Goal: Check status: Check status

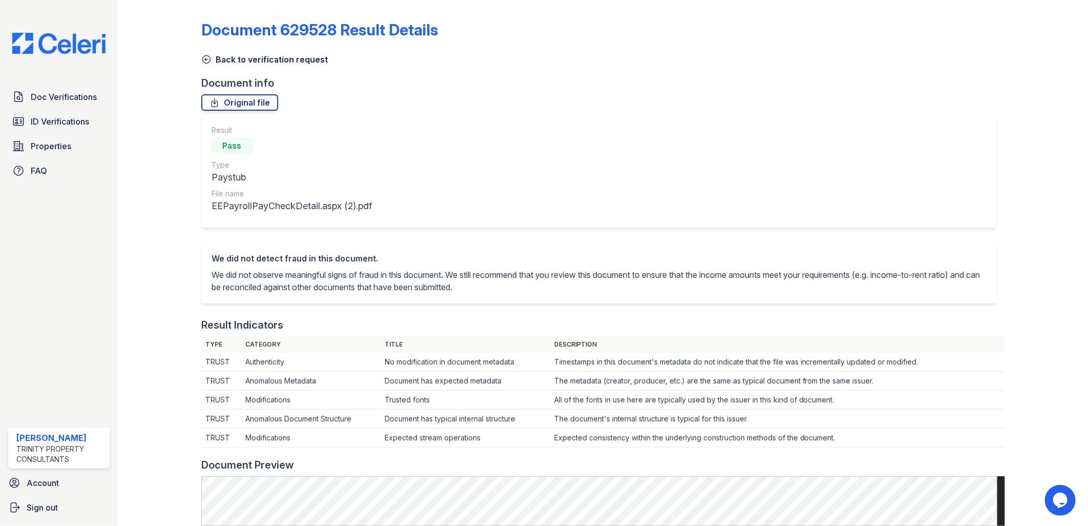
click at [69, 123] on span "ID Verifications" at bounding box center [60, 121] width 58 height 12
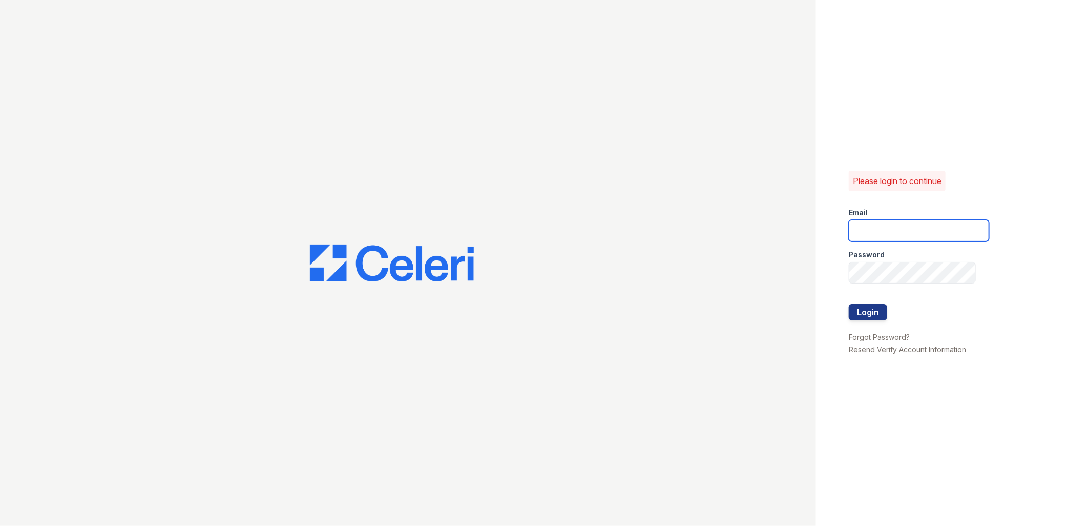
drag, startPoint x: 856, startPoint y: 223, endPoint x: 863, endPoint y: 226, distance: 7.6
click at [859, 224] on input "email" at bounding box center [919, 231] width 140 height 22
type input "ejones@trinity-pm.com"
click at [882, 314] on button "Login" at bounding box center [868, 312] width 38 height 16
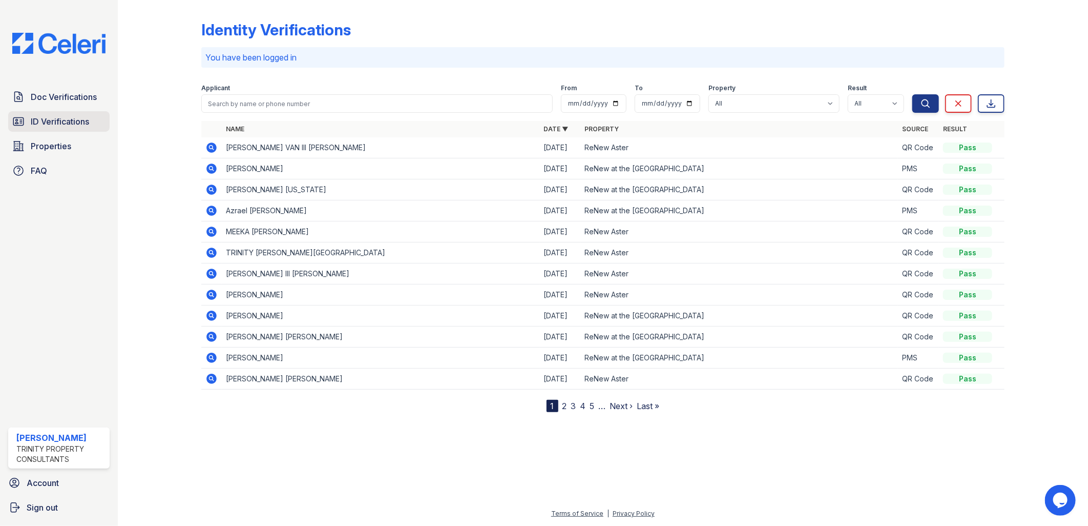
click at [56, 119] on span "ID Verifications" at bounding box center [60, 121] width 58 height 12
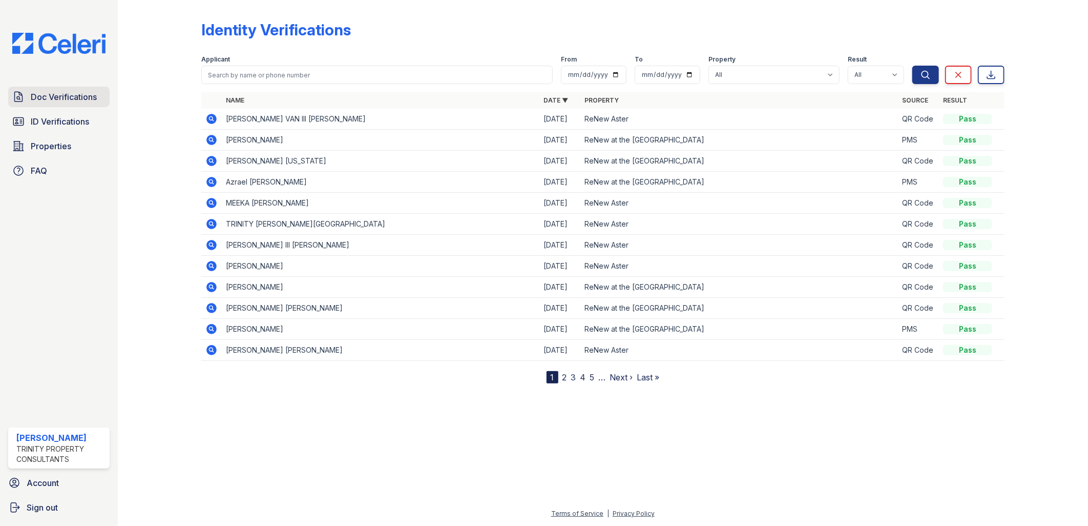
click at [81, 96] on span "Doc Verifications" at bounding box center [64, 97] width 66 height 12
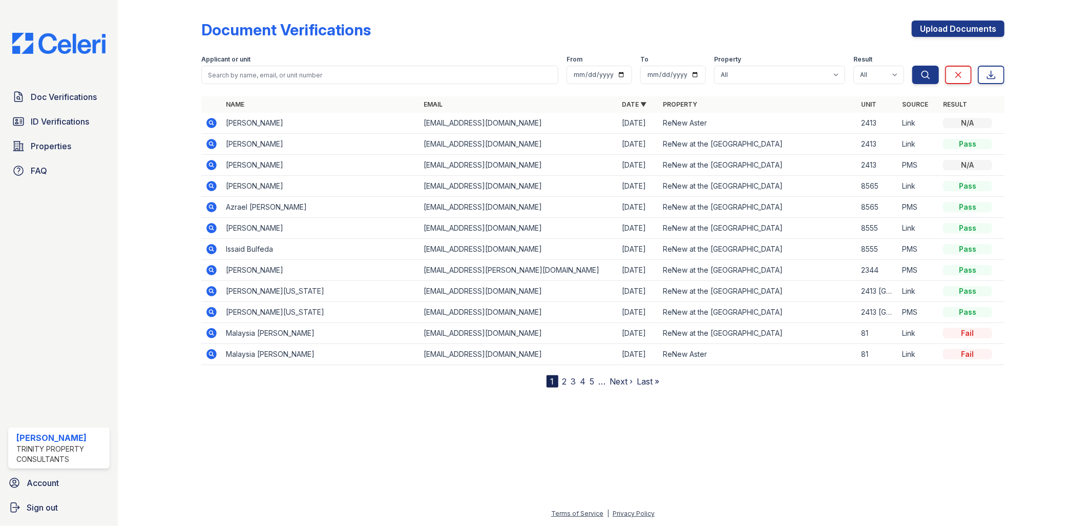
click at [211, 271] on icon at bounding box center [211, 270] width 12 height 12
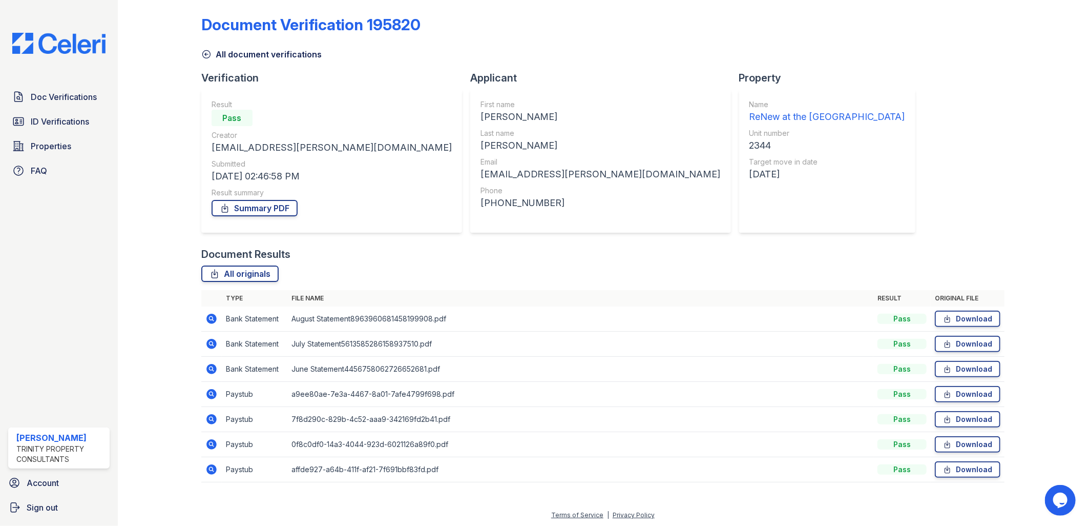
scroll to position [6, 0]
click at [211, 395] on icon at bounding box center [211, 393] width 10 height 10
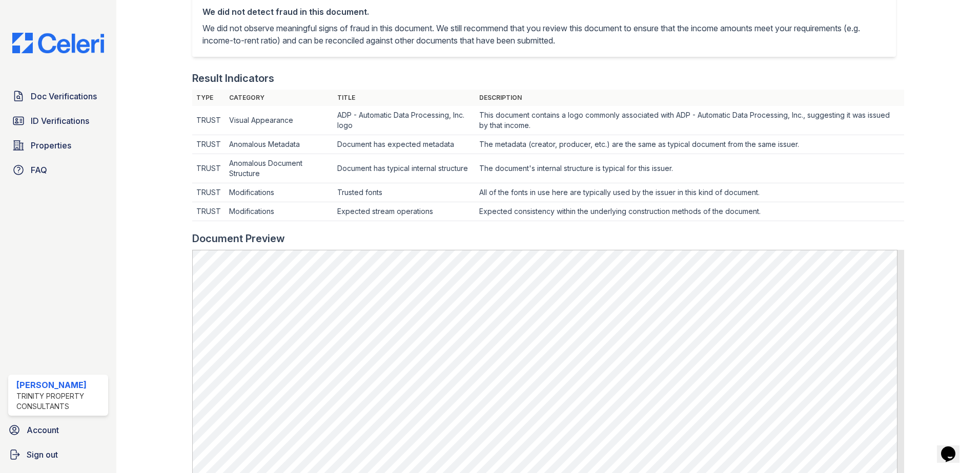
scroll to position [131, 0]
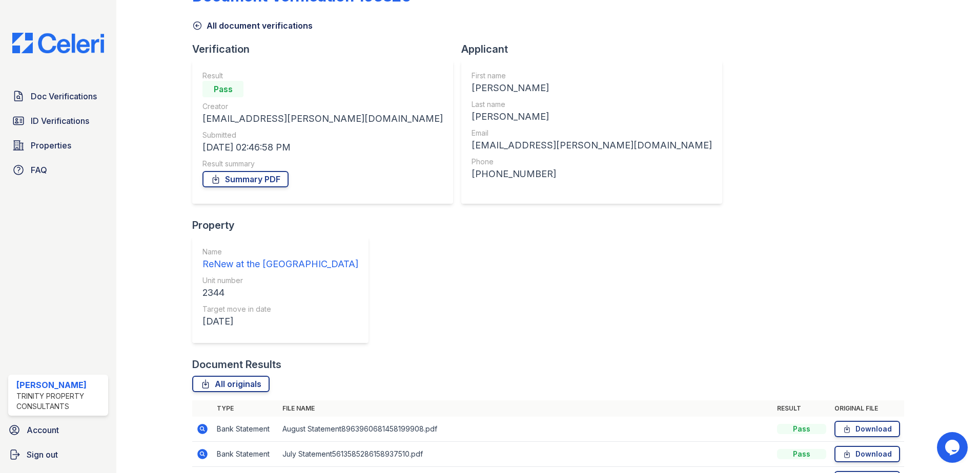
scroll to position [51, 0]
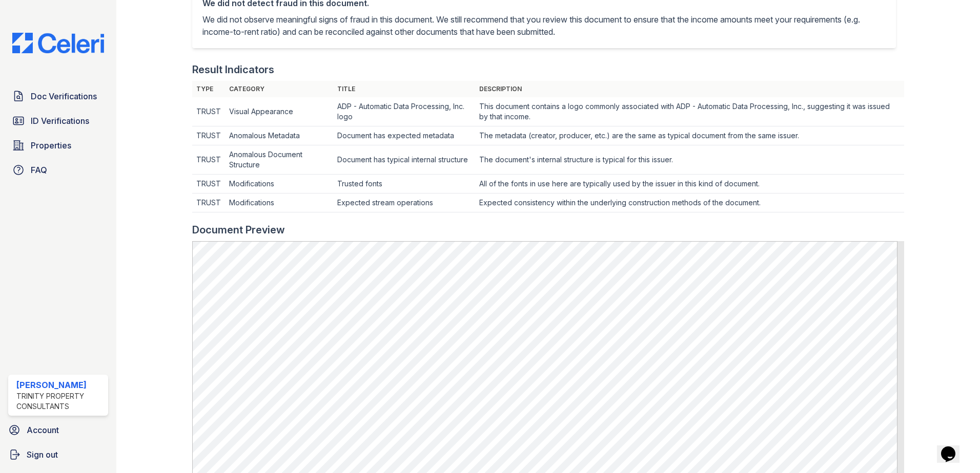
scroll to position [256, 0]
click at [110, 318] on div "Doc Verifications ID Verifications Properties FAQ Ebony Jones Trinity Property …" at bounding box center [58, 236] width 116 height 473
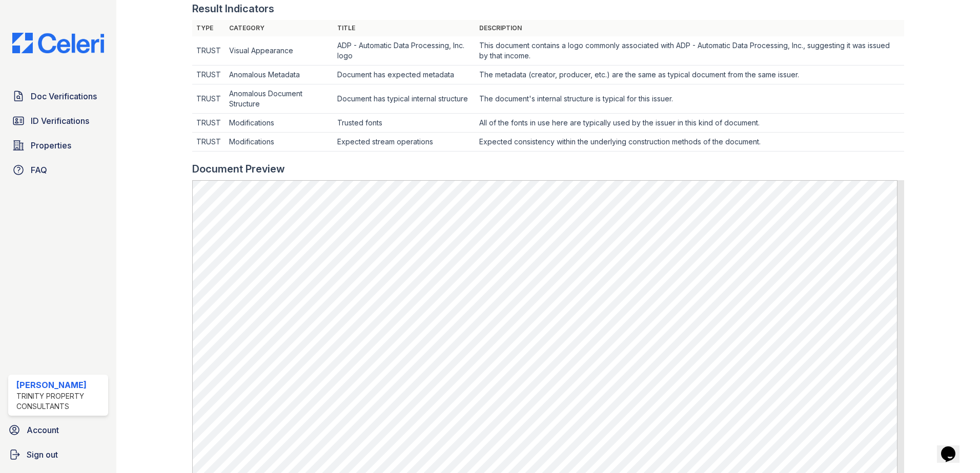
scroll to position [359, 0]
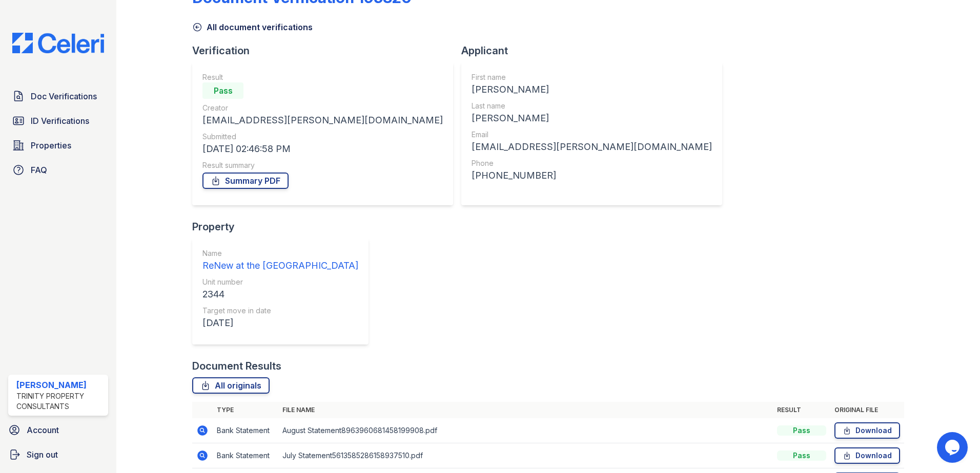
scroll to position [59, 0]
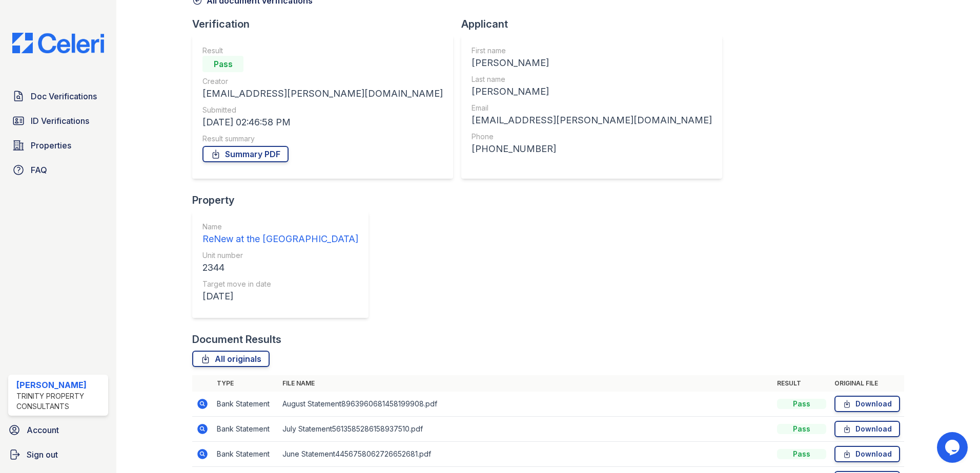
click at [205, 398] on icon at bounding box center [202, 404] width 12 height 12
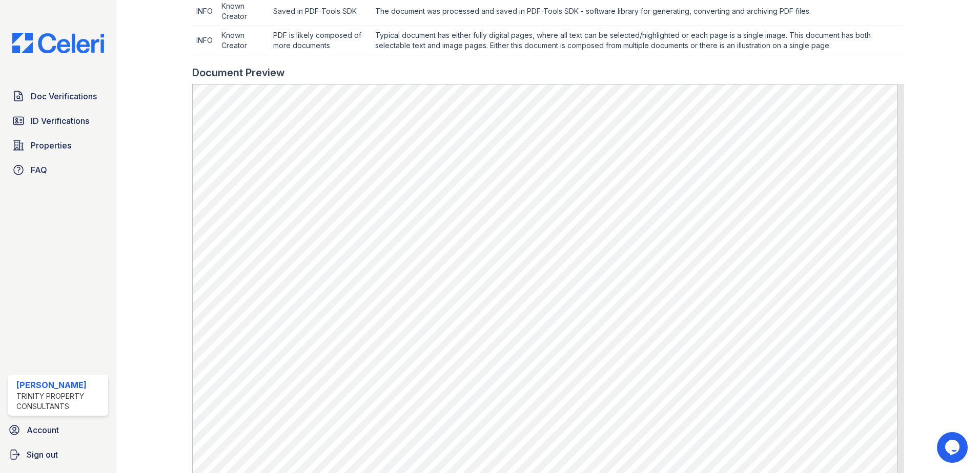
scroll to position [359, 0]
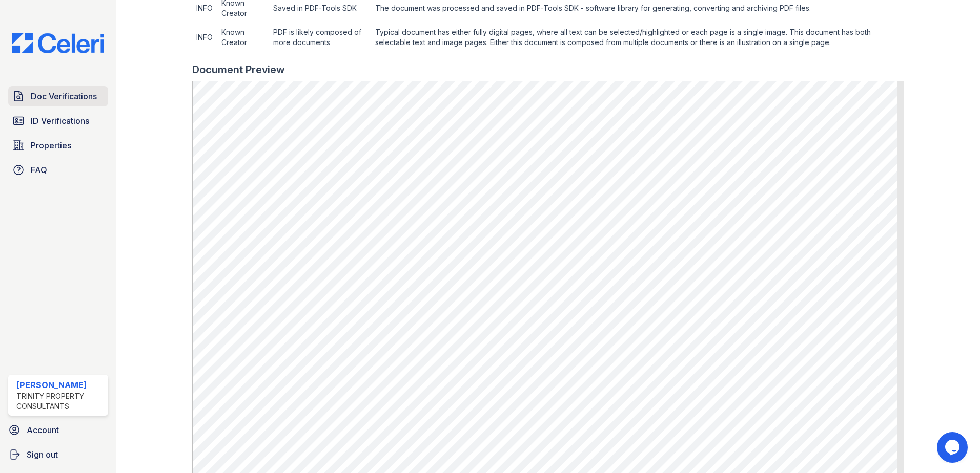
click at [66, 96] on span "Doc Verifications" at bounding box center [64, 96] width 66 height 12
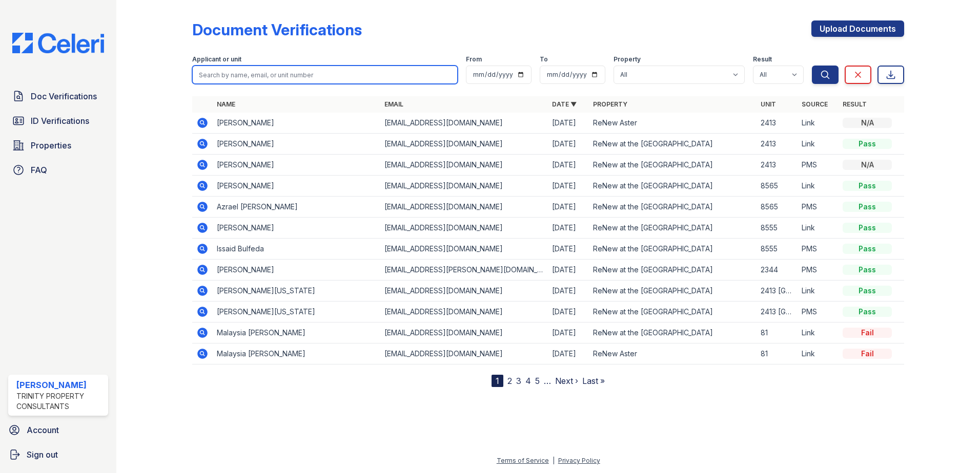
click at [286, 77] on input "search" at bounding box center [324, 75] width 265 height 18
type input "zhon"
click at [509, 380] on link "2" at bounding box center [509, 381] width 5 height 10
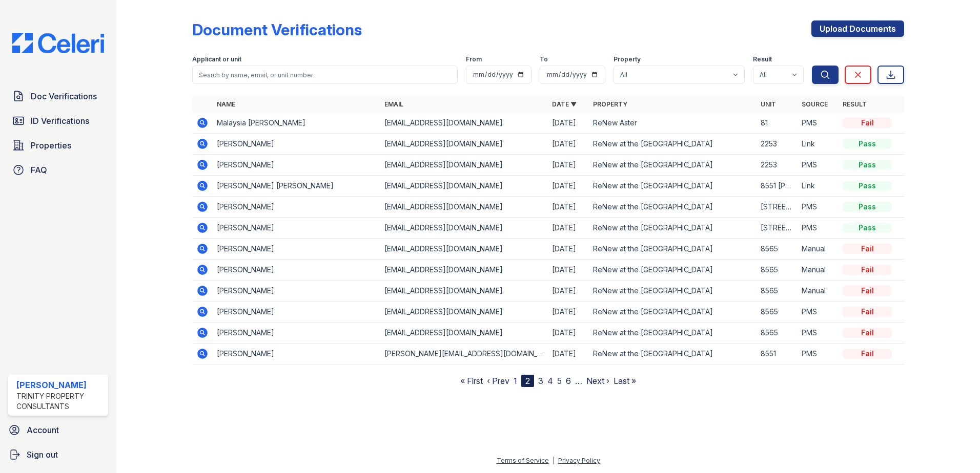
click at [514, 381] on link "1" at bounding box center [515, 381] width 4 height 10
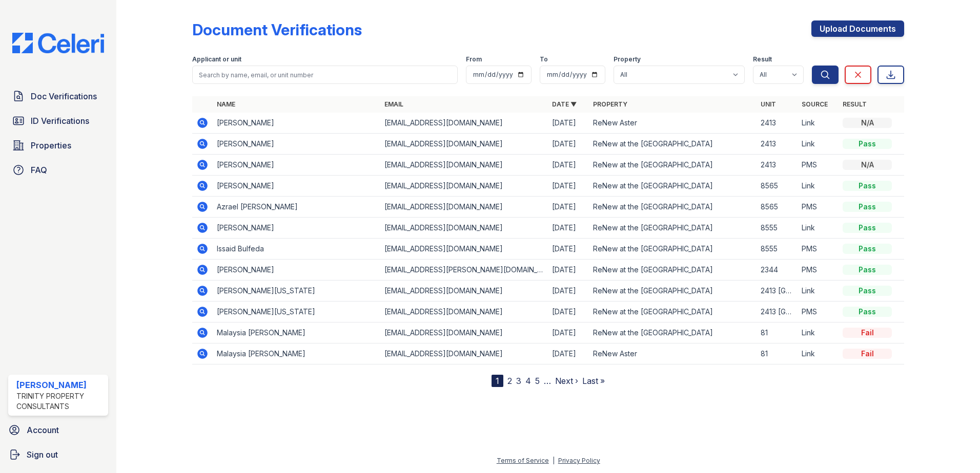
click at [205, 121] on icon at bounding box center [202, 123] width 10 height 10
click at [497, 383] on div "1" at bounding box center [497, 381] width 12 height 12
click at [204, 271] on icon at bounding box center [202, 270] width 12 height 12
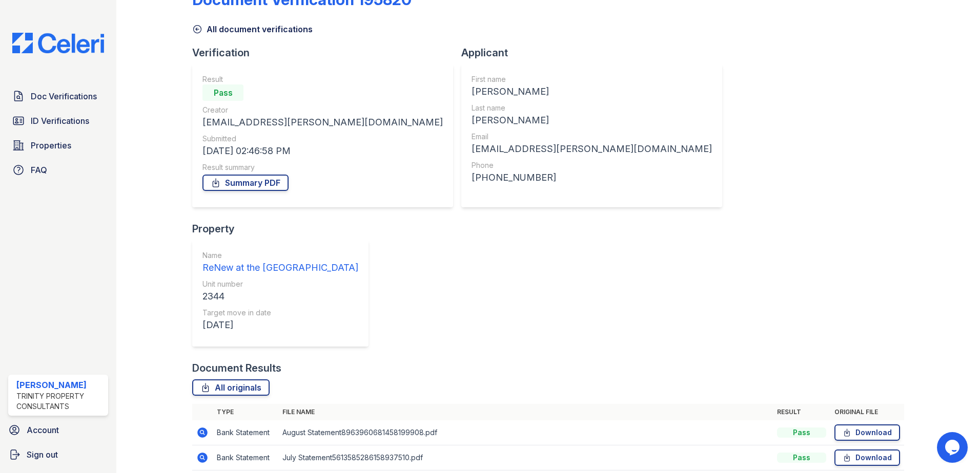
scroll to position [59, 0]
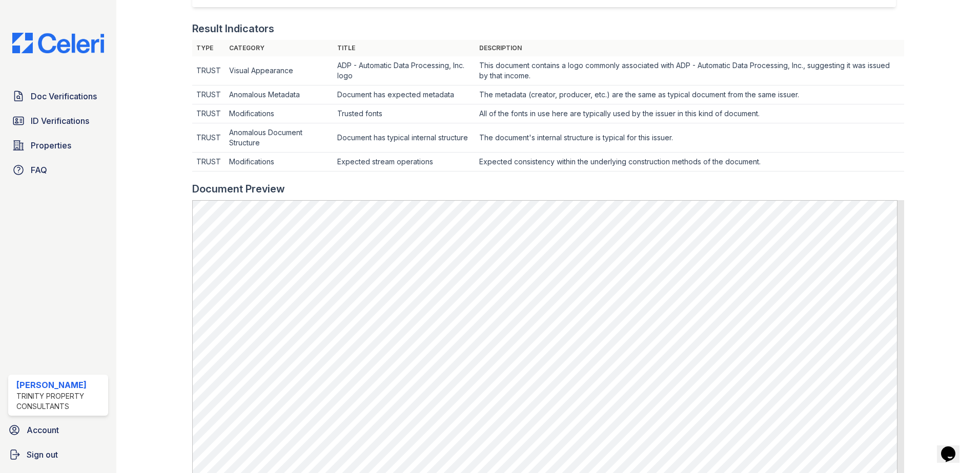
scroll to position [307, 0]
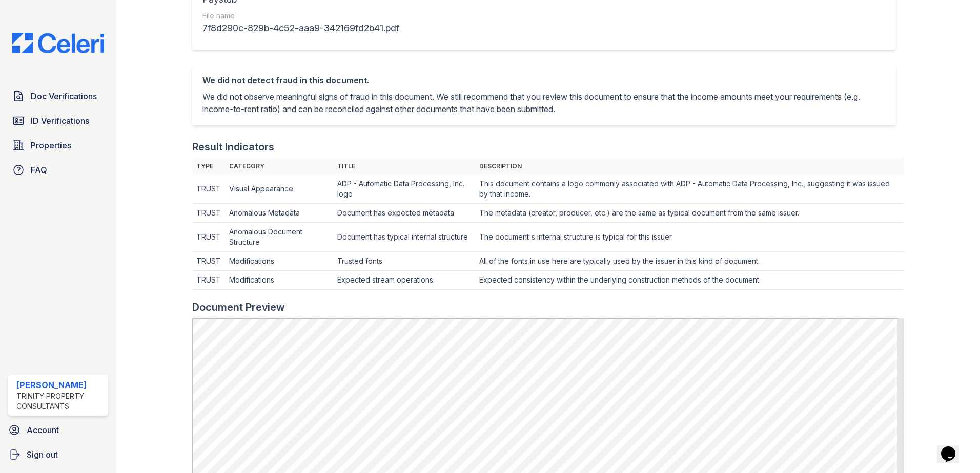
scroll to position [307, 0]
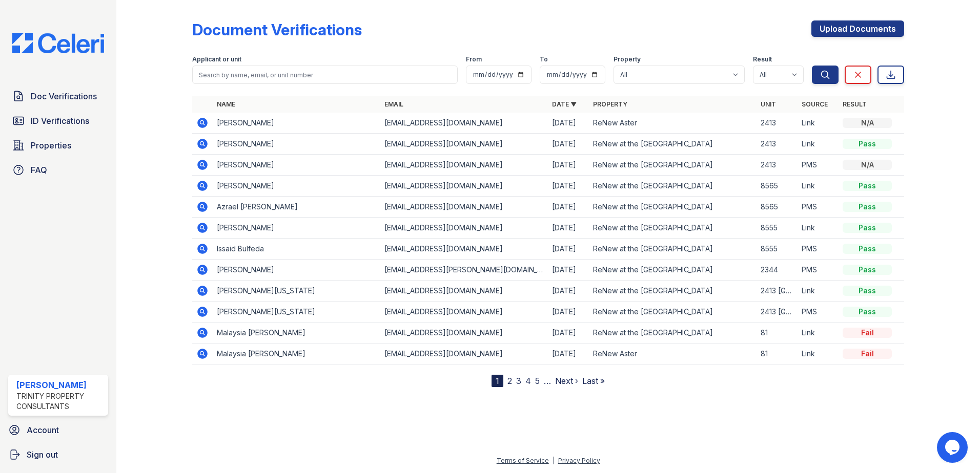
click at [204, 273] on icon at bounding box center [202, 270] width 10 height 10
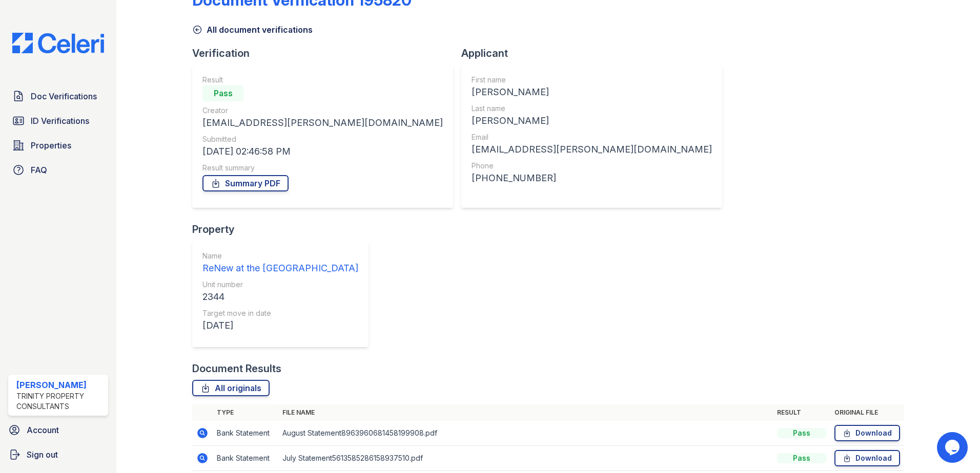
scroll to position [59, 0]
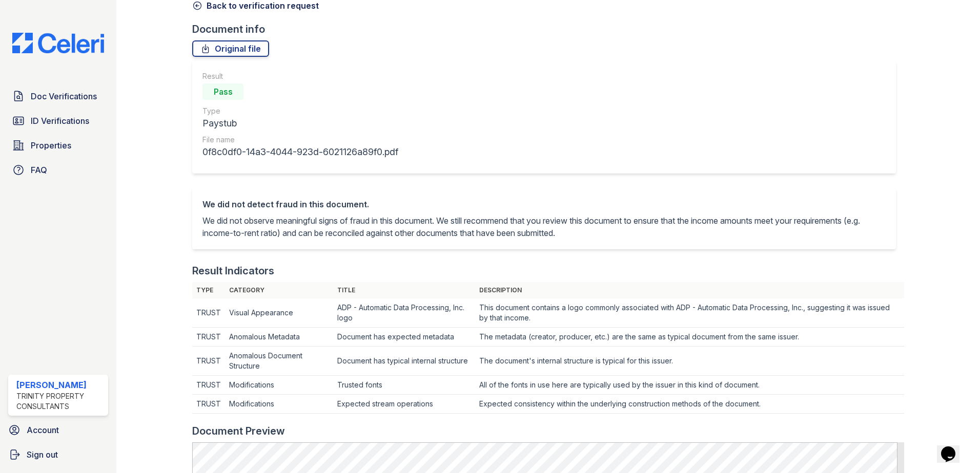
scroll to position [205, 0]
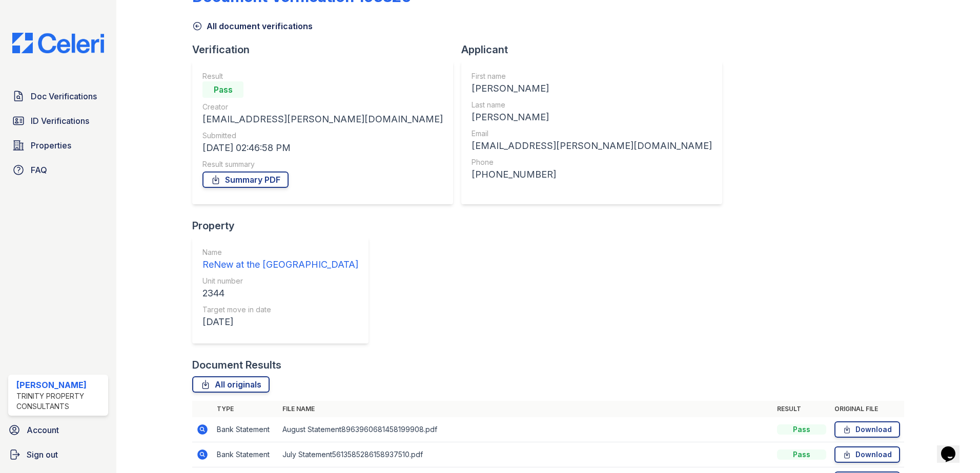
scroll to position [59, 0]
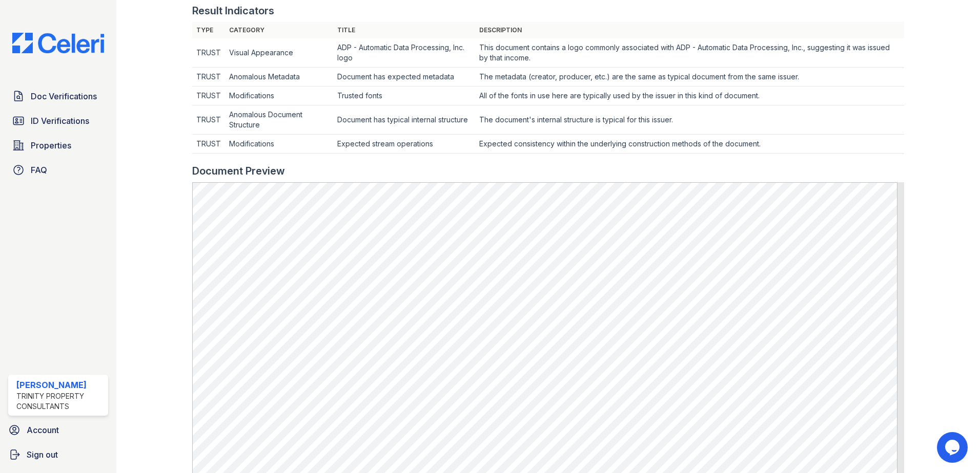
scroll to position [154, 0]
